Goal: Task Accomplishment & Management: Use online tool/utility

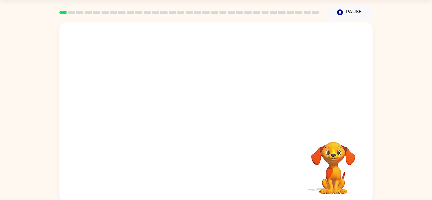
scroll to position [22, 0]
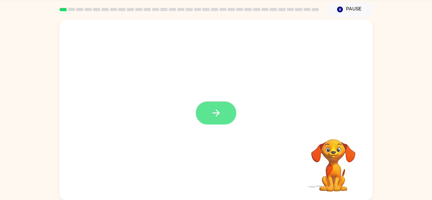
click at [215, 112] on icon "button" at bounding box center [216, 113] width 11 height 11
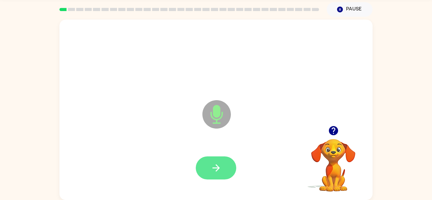
click at [220, 164] on icon "button" at bounding box center [216, 168] width 11 height 11
click at [217, 168] on icon "button" at bounding box center [215, 168] width 7 height 7
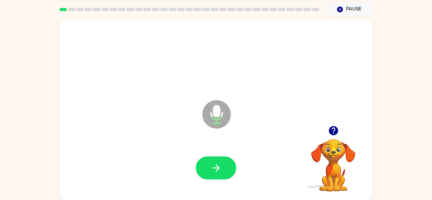
click at [335, 131] on icon "button" at bounding box center [333, 130] width 11 height 11
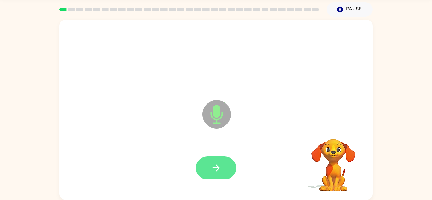
click at [222, 158] on button "button" at bounding box center [216, 168] width 41 height 23
click at [225, 168] on button "button" at bounding box center [216, 168] width 41 height 23
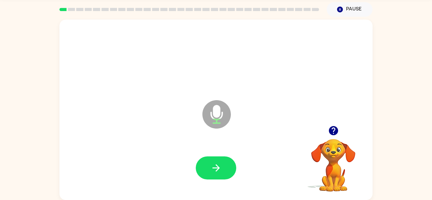
click at [334, 132] on icon "button" at bounding box center [333, 130] width 9 height 9
click at [332, 127] on icon "button" at bounding box center [333, 130] width 9 height 9
click at [330, 135] on icon "button" at bounding box center [333, 130] width 11 height 11
click at [224, 166] on button "button" at bounding box center [216, 168] width 41 height 23
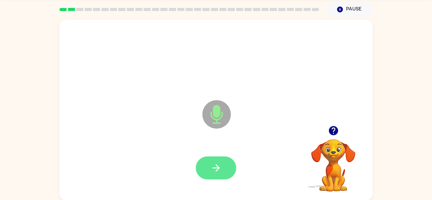
click at [227, 171] on button "button" at bounding box center [216, 168] width 41 height 23
click at [226, 163] on button "button" at bounding box center [216, 168] width 41 height 23
click at [229, 166] on button "button" at bounding box center [216, 168] width 41 height 23
click at [220, 169] on icon "button" at bounding box center [216, 168] width 11 height 11
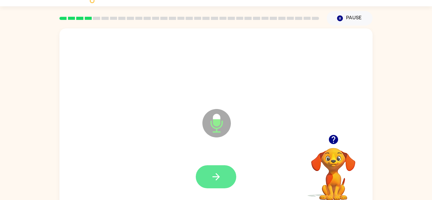
click at [223, 180] on button "button" at bounding box center [216, 177] width 41 height 23
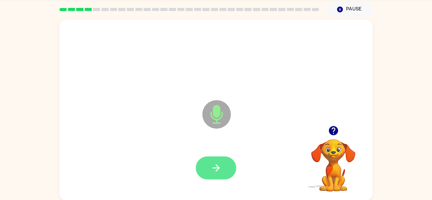
click at [223, 172] on button "button" at bounding box center [216, 168] width 41 height 23
click at [228, 169] on button "button" at bounding box center [216, 168] width 41 height 23
click at [334, 139] on button "button" at bounding box center [334, 131] width 16 height 16
click at [220, 170] on icon "button" at bounding box center [216, 168] width 11 height 11
click at [218, 172] on icon "button" at bounding box center [216, 168] width 11 height 11
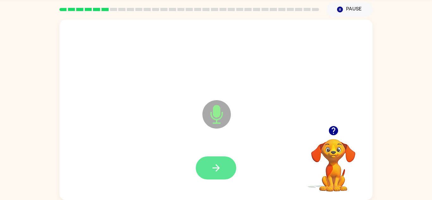
click at [215, 157] on button "button" at bounding box center [216, 168] width 41 height 23
click at [234, 168] on button "button" at bounding box center [216, 168] width 41 height 23
click at [219, 167] on icon "button" at bounding box center [215, 168] width 7 height 7
click at [218, 168] on icon "button" at bounding box center [215, 168] width 7 height 7
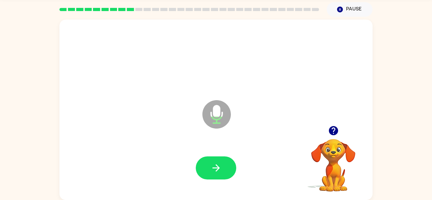
click at [328, 125] on icon "button" at bounding box center [333, 130] width 11 height 11
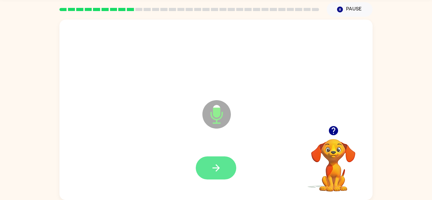
click at [211, 179] on button "button" at bounding box center [216, 168] width 41 height 23
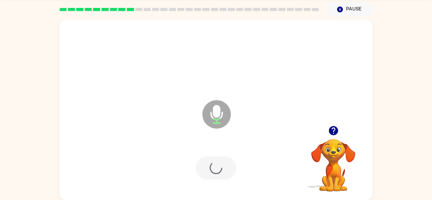
click at [217, 174] on div at bounding box center [216, 168] width 41 height 23
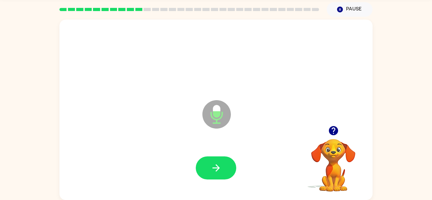
click at [335, 129] on icon "button" at bounding box center [333, 130] width 11 height 11
click at [217, 167] on icon "button" at bounding box center [216, 168] width 11 height 11
click at [219, 157] on button "button" at bounding box center [216, 168] width 41 height 23
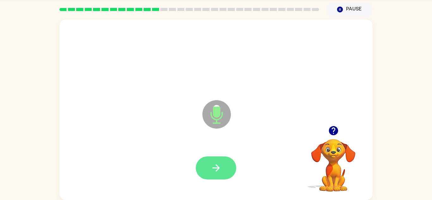
click at [206, 163] on button "button" at bounding box center [216, 168] width 41 height 23
click at [220, 157] on button "button" at bounding box center [216, 168] width 41 height 23
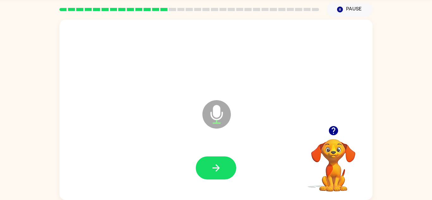
click at [333, 129] on icon "button" at bounding box center [333, 130] width 9 height 9
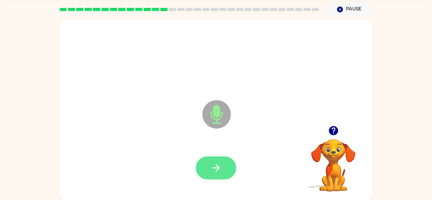
click at [222, 159] on button "button" at bounding box center [216, 168] width 41 height 23
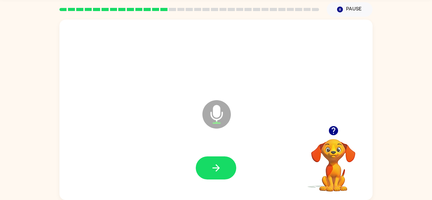
scroll to position [0, 0]
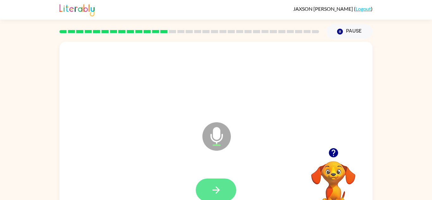
click at [218, 186] on icon "button" at bounding box center [216, 190] width 11 height 11
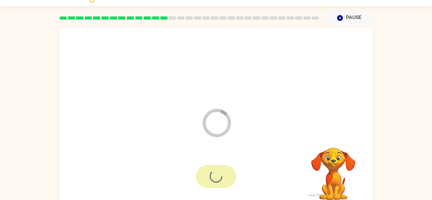
scroll to position [22, 0]
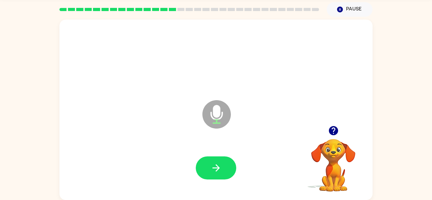
click at [331, 128] on icon "button" at bounding box center [333, 130] width 9 height 9
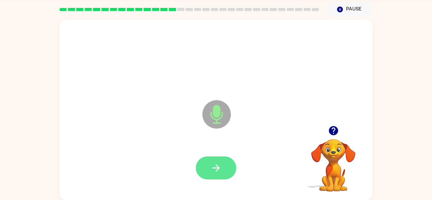
click at [216, 166] on icon "button" at bounding box center [216, 168] width 11 height 11
click at [226, 166] on button "button" at bounding box center [216, 168] width 41 height 23
click at [217, 165] on icon "button" at bounding box center [215, 168] width 7 height 7
click at [227, 163] on button "button" at bounding box center [216, 168] width 41 height 23
click at [227, 161] on button "button" at bounding box center [216, 168] width 41 height 23
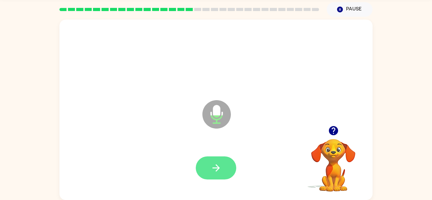
click at [223, 161] on button "button" at bounding box center [216, 168] width 41 height 23
click at [217, 169] on icon "button" at bounding box center [216, 168] width 11 height 11
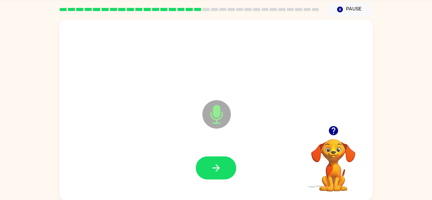
click at [334, 131] on icon "button" at bounding box center [333, 130] width 11 height 11
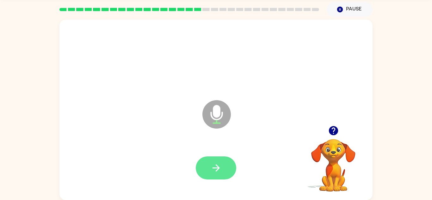
click at [211, 165] on icon "button" at bounding box center [216, 168] width 11 height 11
click at [223, 163] on button "button" at bounding box center [216, 168] width 41 height 23
click at [216, 174] on button "button" at bounding box center [216, 168] width 41 height 23
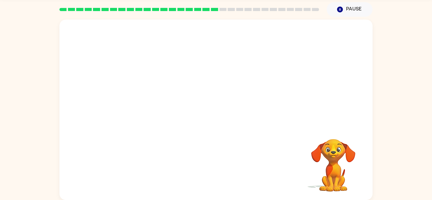
click at [335, 148] on video "Your browser must support playing .mp4 files to use Literably. Please try using…" at bounding box center [333, 160] width 63 height 63
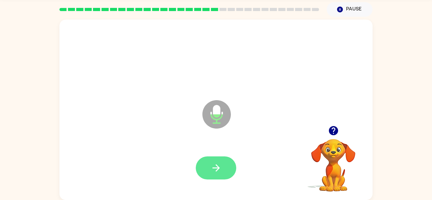
click at [219, 164] on icon "button" at bounding box center [216, 168] width 11 height 11
click at [332, 133] on icon "button" at bounding box center [333, 130] width 9 height 9
click at [218, 167] on icon "button" at bounding box center [215, 168] width 7 height 7
click at [218, 162] on button "button" at bounding box center [216, 168] width 41 height 23
click at [230, 164] on button "button" at bounding box center [216, 168] width 41 height 23
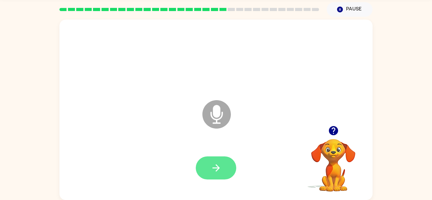
click at [216, 157] on button "button" at bounding box center [216, 168] width 41 height 23
click at [331, 129] on icon "button" at bounding box center [333, 130] width 9 height 9
click at [224, 173] on button "button" at bounding box center [216, 168] width 41 height 23
click at [226, 166] on button "button" at bounding box center [216, 168] width 41 height 23
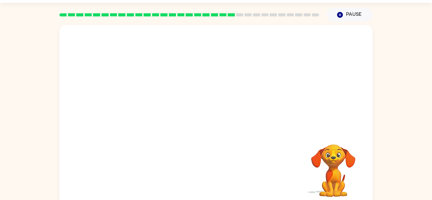
scroll to position [22, 0]
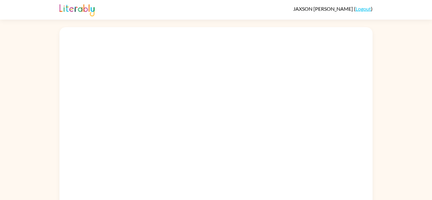
scroll to position [8, 0]
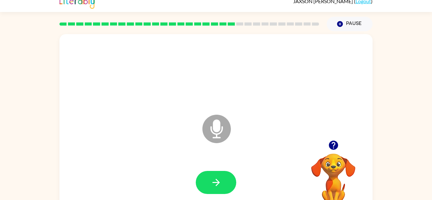
click at [332, 144] on icon "button" at bounding box center [333, 145] width 9 height 9
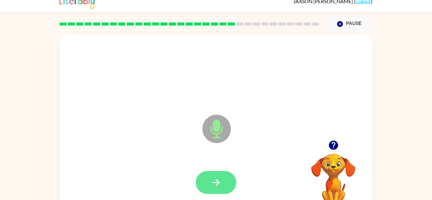
click at [222, 181] on icon "button" at bounding box center [216, 182] width 11 height 11
click at [213, 180] on icon "button" at bounding box center [216, 182] width 11 height 11
click at [223, 183] on button "button" at bounding box center [216, 182] width 41 height 23
click at [219, 183] on icon "button" at bounding box center [215, 182] width 7 height 7
click at [218, 178] on icon "button" at bounding box center [216, 182] width 11 height 11
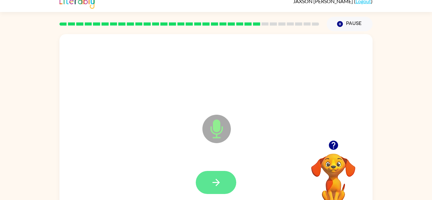
click at [220, 186] on icon "button" at bounding box center [216, 182] width 11 height 11
click at [213, 183] on icon "button" at bounding box center [216, 182] width 11 height 11
click at [221, 182] on icon "button" at bounding box center [216, 182] width 11 height 11
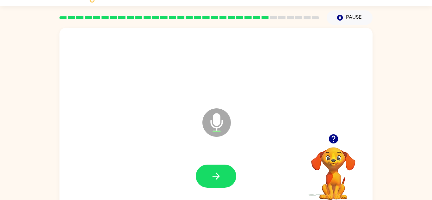
scroll to position [16, 0]
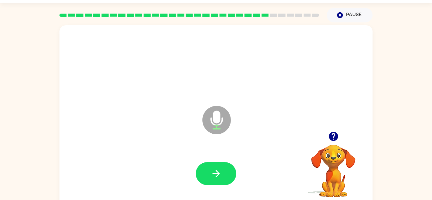
click at [336, 137] on icon "button" at bounding box center [333, 136] width 9 height 9
click at [227, 176] on button "button" at bounding box center [216, 173] width 41 height 23
click at [335, 136] on icon "button" at bounding box center [333, 136] width 11 height 11
click at [225, 169] on button "button" at bounding box center [216, 173] width 41 height 23
click at [223, 169] on button "button" at bounding box center [216, 173] width 41 height 23
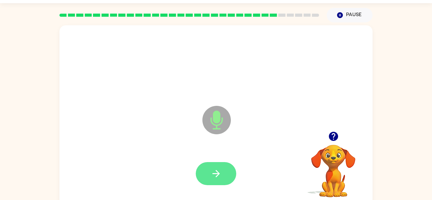
click at [220, 167] on button "button" at bounding box center [216, 173] width 41 height 23
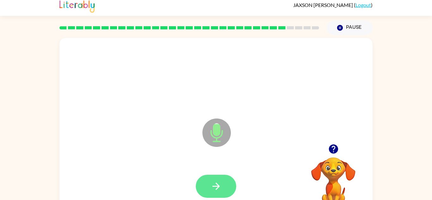
click at [216, 179] on button "button" at bounding box center [216, 186] width 41 height 23
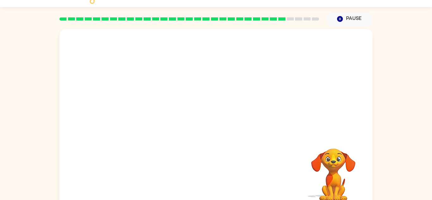
scroll to position [22, 0]
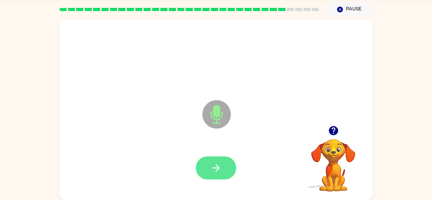
click at [222, 168] on button "button" at bounding box center [216, 168] width 41 height 23
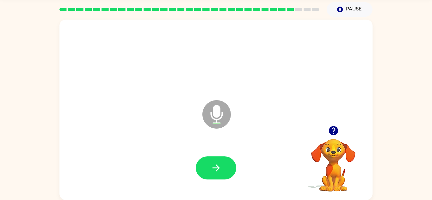
click at [328, 127] on icon "button" at bounding box center [333, 130] width 11 height 11
click at [218, 170] on icon "button" at bounding box center [216, 168] width 11 height 11
click at [225, 170] on button "button" at bounding box center [216, 168] width 41 height 23
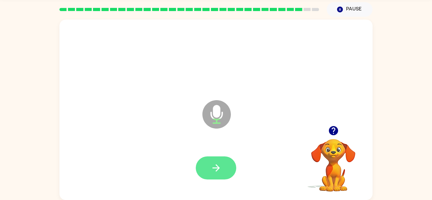
click at [216, 174] on button "button" at bounding box center [216, 168] width 41 height 23
click at [231, 179] on div at bounding box center [216, 168] width 41 height 23
click at [220, 165] on icon "button" at bounding box center [216, 168] width 11 height 11
click at [224, 166] on button "button" at bounding box center [216, 168] width 41 height 23
click at [224, 167] on button "button" at bounding box center [216, 168] width 41 height 23
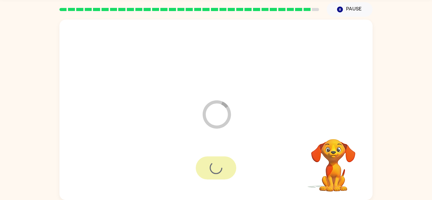
scroll to position [11, 0]
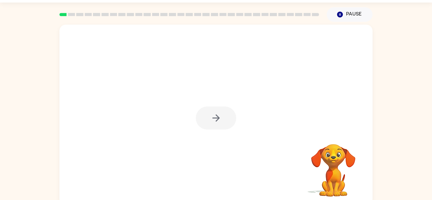
scroll to position [17, 0]
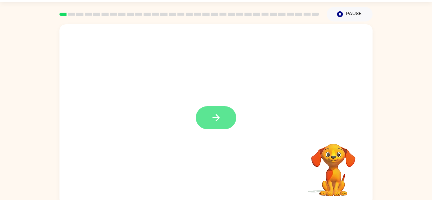
click at [218, 106] on button "button" at bounding box center [216, 117] width 41 height 23
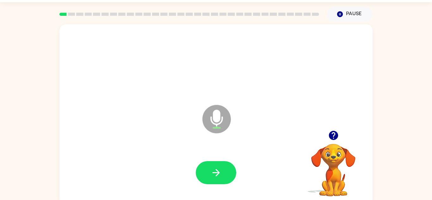
click at [330, 132] on icon "button" at bounding box center [333, 135] width 11 height 11
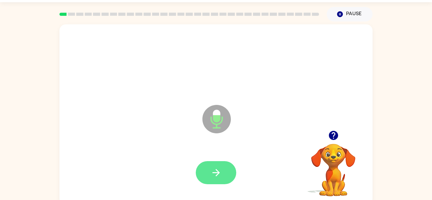
click at [217, 165] on button "button" at bounding box center [216, 172] width 41 height 23
click at [222, 171] on button "button" at bounding box center [216, 172] width 41 height 23
click at [225, 173] on button "button" at bounding box center [216, 172] width 41 height 23
click at [222, 172] on button "button" at bounding box center [216, 172] width 41 height 23
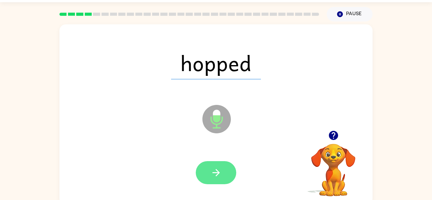
click at [219, 174] on icon "button" at bounding box center [215, 172] width 7 height 7
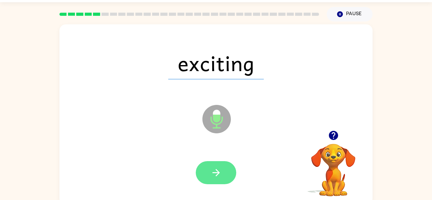
click at [220, 174] on icon "button" at bounding box center [216, 172] width 11 height 11
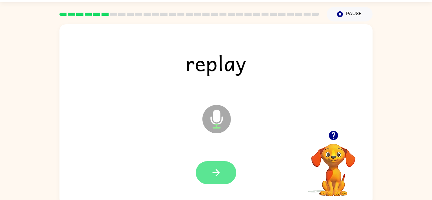
click at [221, 168] on icon "button" at bounding box center [216, 172] width 11 height 11
click at [223, 168] on button "button" at bounding box center [216, 172] width 41 height 23
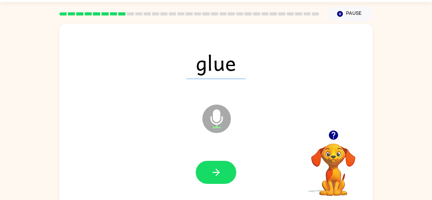
scroll to position [22, 0]
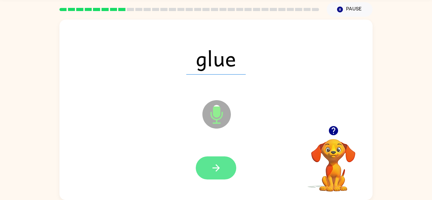
click at [225, 163] on button "button" at bounding box center [216, 168] width 41 height 23
click at [224, 169] on button "button" at bounding box center [216, 168] width 41 height 23
click at [229, 163] on button "button" at bounding box center [216, 168] width 41 height 23
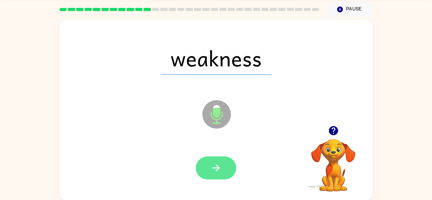
click at [223, 164] on button "button" at bounding box center [216, 168] width 41 height 23
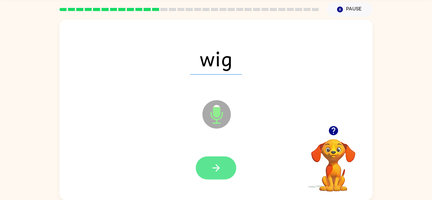
click at [218, 166] on icon "button" at bounding box center [216, 168] width 11 height 11
click at [223, 166] on button "button" at bounding box center [216, 168] width 41 height 23
click at [228, 162] on button "button" at bounding box center [216, 168] width 41 height 23
click at [221, 172] on icon "button" at bounding box center [216, 168] width 11 height 11
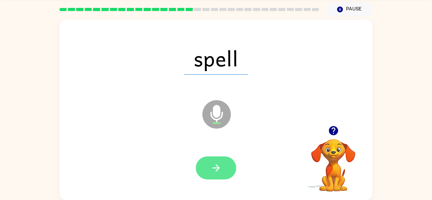
click at [220, 172] on icon "button" at bounding box center [216, 168] width 11 height 11
click at [226, 168] on button "button" at bounding box center [216, 168] width 41 height 23
click at [217, 169] on icon "button" at bounding box center [216, 168] width 11 height 11
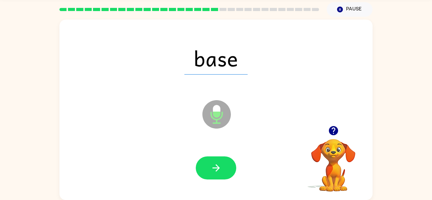
click at [219, 166] on icon "button" at bounding box center [216, 168] width 11 height 11
click at [220, 168] on div at bounding box center [216, 168] width 41 height 23
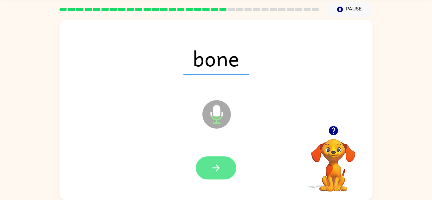
click at [219, 166] on icon "button" at bounding box center [216, 168] width 11 height 11
click at [223, 165] on button "button" at bounding box center [216, 168] width 41 height 23
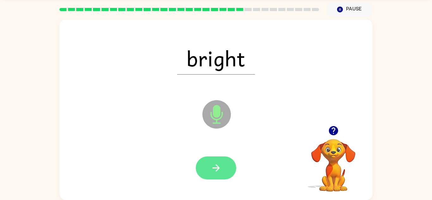
click at [223, 167] on button "button" at bounding box center [216, 168] width 41 height 23
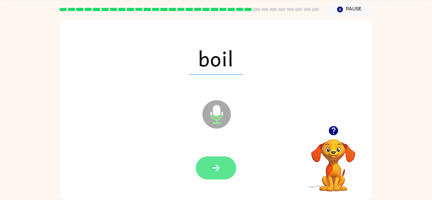
click at [223, 164] on button "button" at bounding box center [216, 168] width 41 height 23
click at [219, 161] on button "button" at bounding box center [216, 168] width 41 height 23
click at [223, 170] on button "button" at bounding box center [216, 168] width 41 height 23
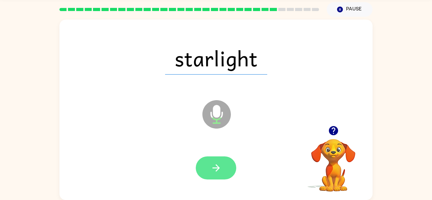
click at [228, 167] on button "button" at bounding box center [216, 168] width 41 height 23
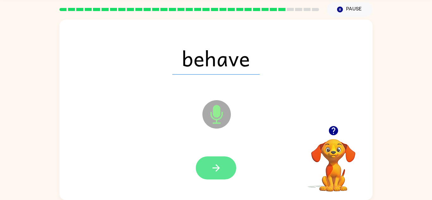
click at [223, 175] on button "button" at bounding box center [216, 168] width 41 height 23
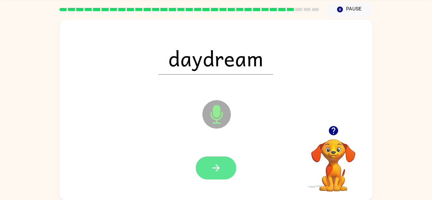
click at [226, 168] on button "button" at bounding box center [216, 168] width 41 height 23
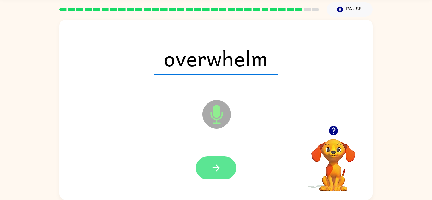
click at [225, 165] on button "button" at bounding box center [216, 168] width 41 height 23
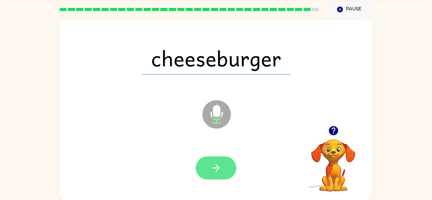
click at [221, 166] on icon "button" at bounding box center [216, 168] width 11 height 11
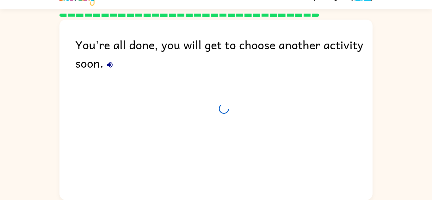
scroll to position [11, 0]
click at [114, 63] on button "button" at bounding box center [110, 65] width 13 height 13
